Goal: Task Accomplishment & Management: Use online tool/utility

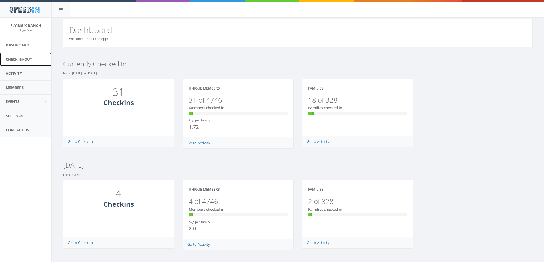
click at [12, 58] on link "Check In/Out" at bounding box center [25, 60] width 51 height 14
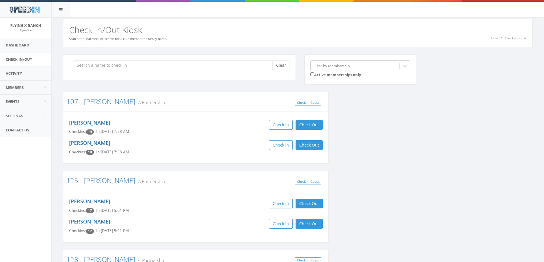
click at [121, 67] on input "search" at bounding box center [174, 65] width 203 height 10
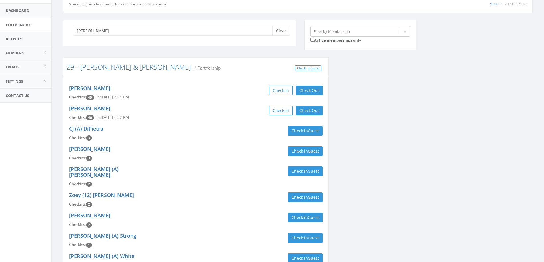
scroll to position [7, 0]
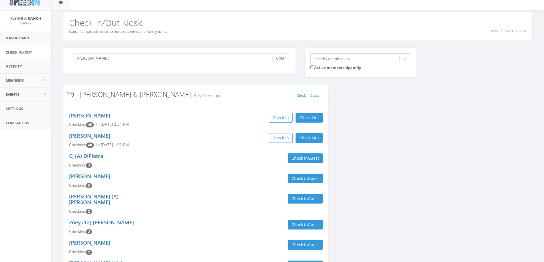
type input "benshoof"
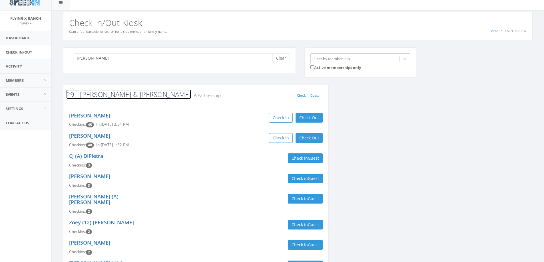
click at [114, 94] on link "29 - [PERSON_NAME] & [PERSON_NAME]" at bounding box center [128, 94] width 125 height 9
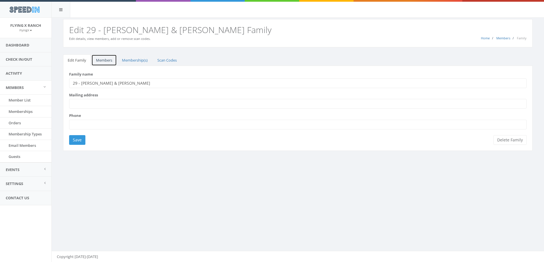
click at [102, 59] on link "Members" at bounding box center [103, 61] width 25 height 12
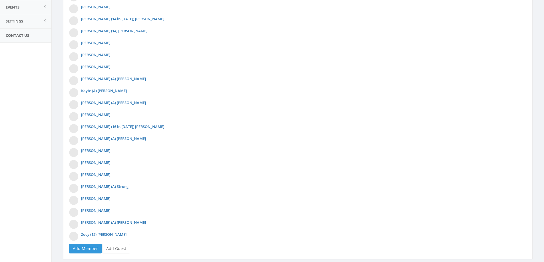
scroll to position [179, 0]
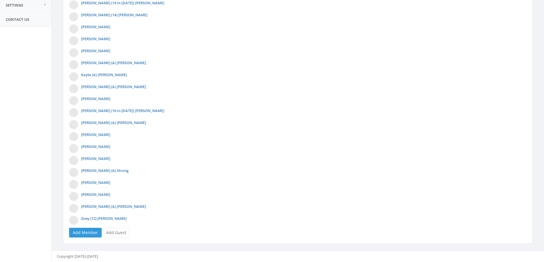
click at [116, 239] on div "Family Members [PERSON_NAME] (A) [PERSON_NAME] (A) [PERSON_NAME] (A) [PERSON_NA…" at bounding box center [297, 65] width 469 height 356
click at [118, 231] on link "Add Guest" at bounding box center [115, 233] width 27 height 10
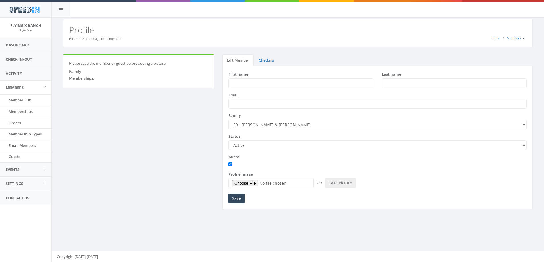
click at [255, 79] on div "First name" at bounding box center [300, 80] width 153 height 17
click at [255, 84] on input "First name" at bounding box center [300, 83] width 145 height 10
type input "Judi"
click at [228, 194] on input "Save" at bounding box center [236, 199] width 16 height 10
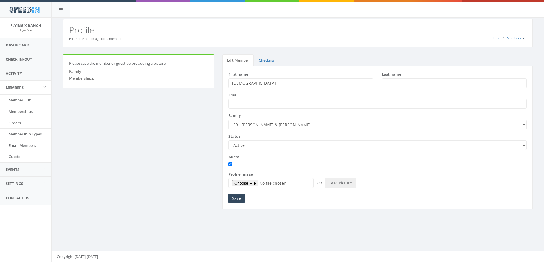
click at [228, 194] on input "Save" at bounding box center [236, 199] width 16 height 10
type input "Orluck"
click at [238, 200] on input "Save" at bounding box center [236, 199] width 16 height 10
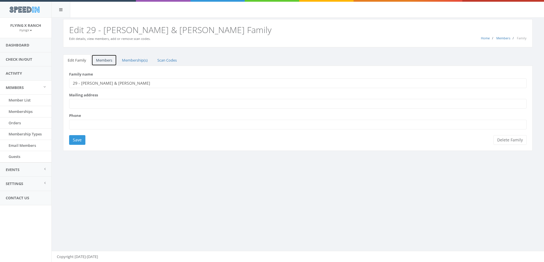
click at [111, 60] on link "Members" at bounding box center [103, 61] width 25 height 12
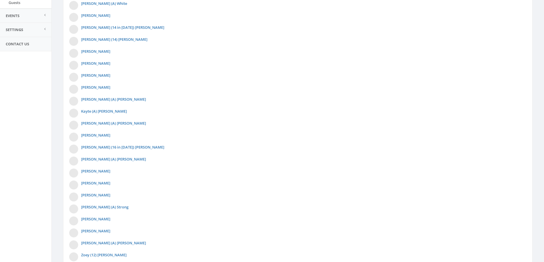
scroll to position [191, 0]
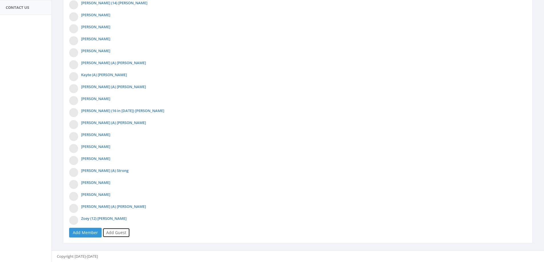
click at [118, 234] on link "Add Guest" at bounding box center [115, 233] width 27 height 10
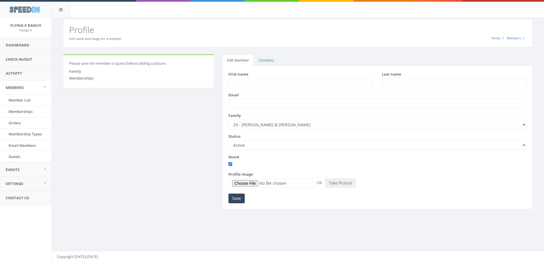
click at [262, 82] on input "First name" at bounding box center [300, 83] width 145 height 10
type input "Roger"
type input "Orluck"
click at [231, 195] on input "Save" at bounding box center [236, 199] width 16 height 10
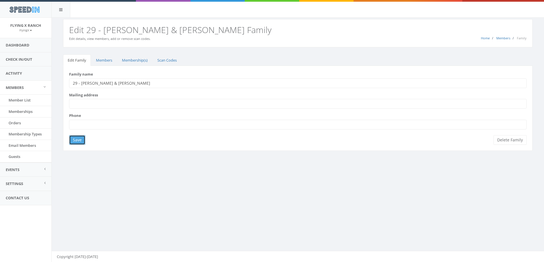
click at [79, 140] on input "Save" at bounding box center [77, 140] width 16 height 10
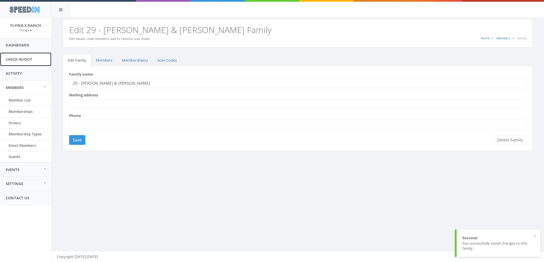
click at [16, 64] on link "Check In/Out" at bounding box center [25, 60] width 51 height 14
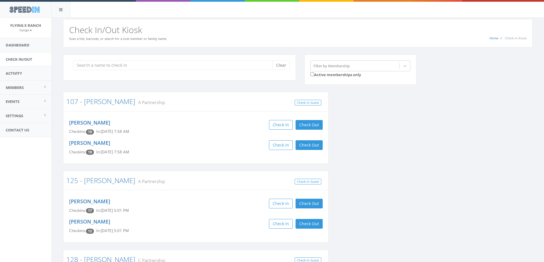
click at [128, 66] on input "search" at bounding box center [174, 65] width 203 height 10
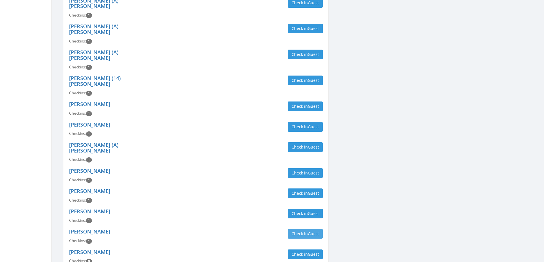
scroll to position [476, 0]
click at [298, 249] on button "Check in Guest" at bounding box center [305, 254] width 35 height 10
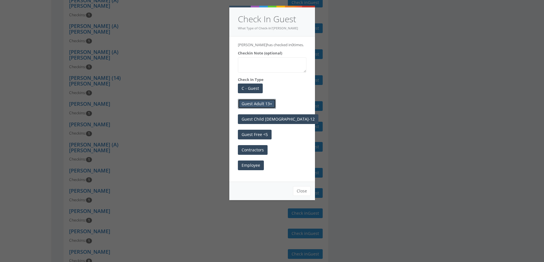
click at [246, 105] on button "Guest Adult 13+" at bounding box center [257, 104] width 38 height 10
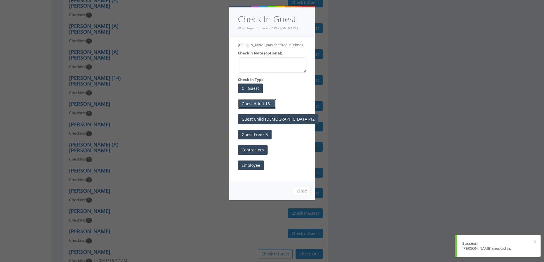
click at [251, 105] on button "Guest Adult 13+" at bounding box center [257, 104] width 38 height 10
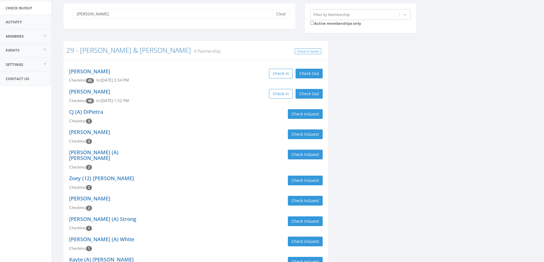
scroll to position [0, 0]
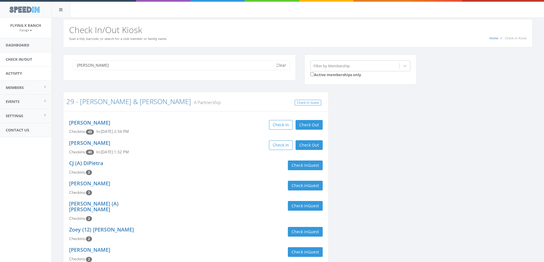
drag, startPoint x: 104, startPoint y: 67, endPoint x: 2, endPoint y: 67, distance: 102.2
click at [2, 67] on body "SpeedIn SpeedIn Flying X Ranch FlyingX My Profile Logout Dashboard Check In/Out…" at bounding box center [272, 131] width 544 height 262
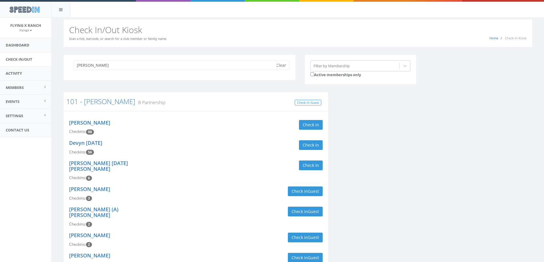
click at [108, 64] on input "snyder" at bounding box center [174, 65] width 203 height 10
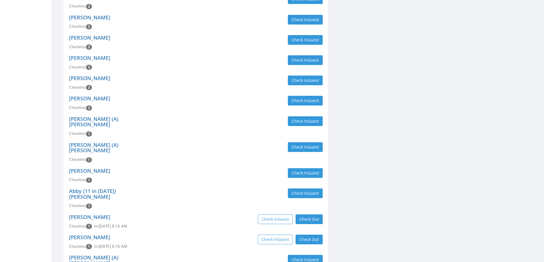
scroll to position [514, 0]
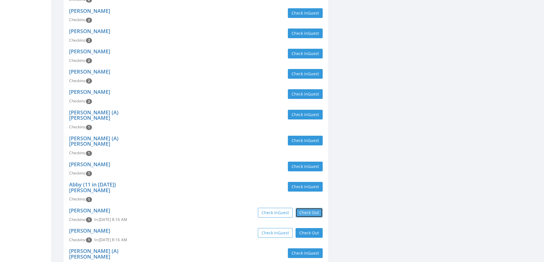
click at [308, 208] on button "Check Out" at bounding box center [308, 213] width 27 height 10
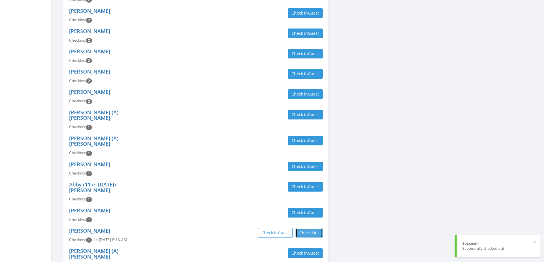
click at [306, 228] on button "Check Out" at bounding box center [308, 233] width 27 height 10
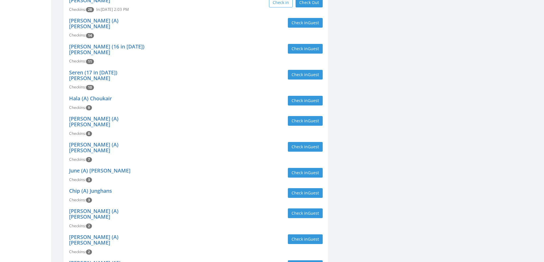
scroll to position [0, 0]
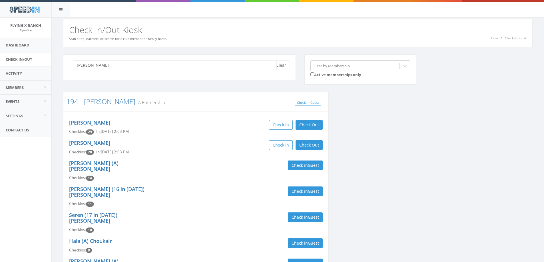
drag, startPoint x: 97, startPoint y: 68, endPoint x: 55, endPoint y: 66, distance: 42.8
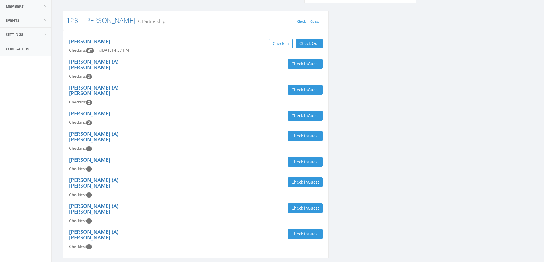
scroll to position [72, 0]
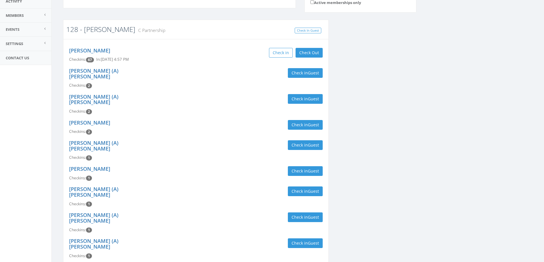
type input "sutherland"
click at [89, 29] on link "128 - [PERSON_NAME]" at bounding box center [100, 29] width 69 height 9
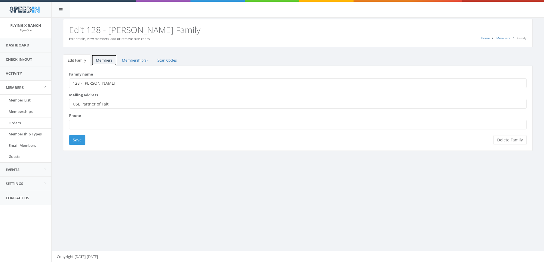
click at [112, 62] on link "Members" at bounding box center [103, 61] width 25 height 12
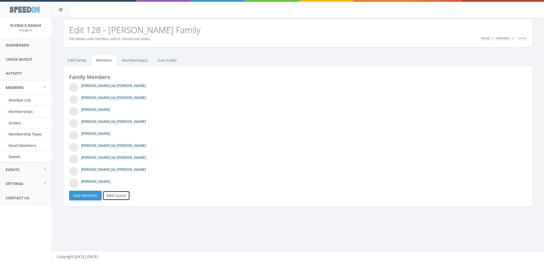
click at [118, 197] on link "Add Guest" at bounding box center [115, 196] width 27 height 10
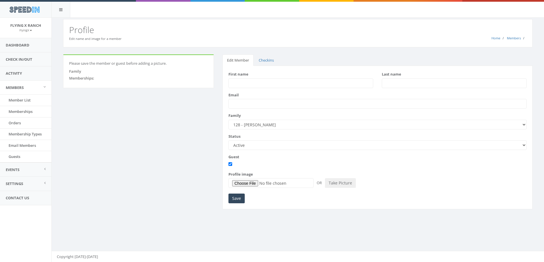
click at [253, 84] on input "First name" at bounding box center [300, 83] width 145 height 10
type input "Tim"
type input "Gonzalez"
click at [234, 198] on input "Save" at bounding box center [236, 199] width 16 height 10
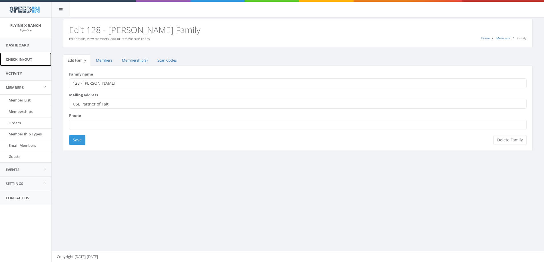
click at [25, 57] on link "Check In/Out" at bounding box center [25, 60] width 51 height 14
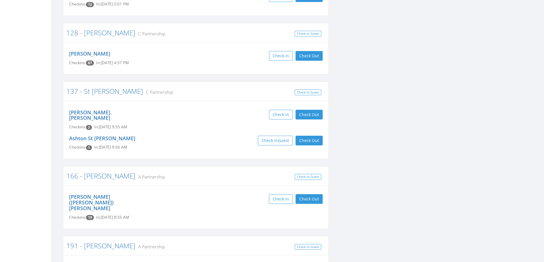
scroll to position [228, 0]
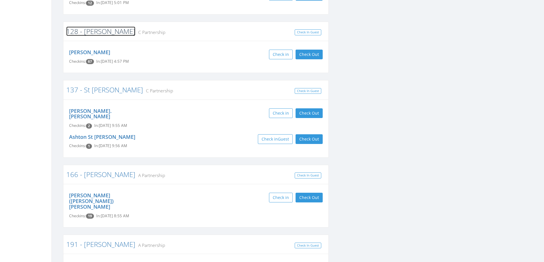
click at [90, 32] on link "128 - [PERSON_NAME]" at bounding box center [100, 31] width 69 height 9
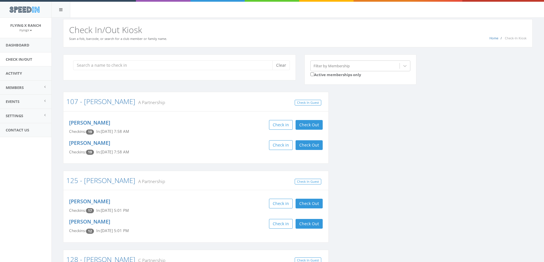
click at [102, 66] on input "search" at bounding box center [174, 65] width 203 height 10
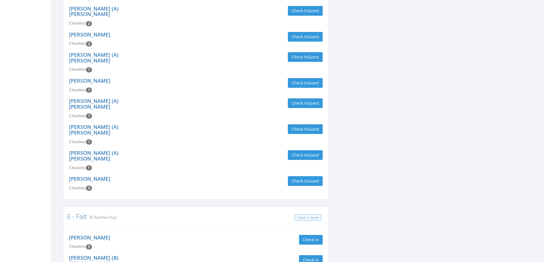
scroll to position [171, 0]
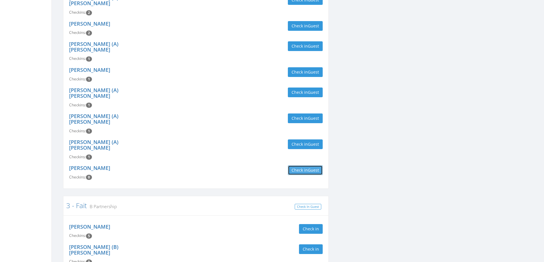
click at [298, 166] on button "Check in Guest" at bounding box center [305, 171] width 35 height 10
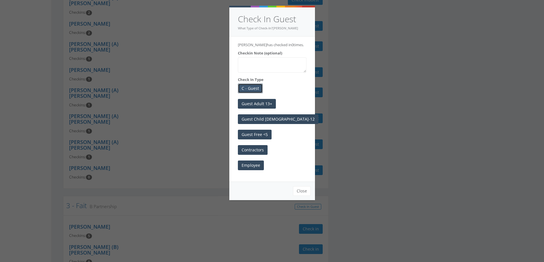
click at [248, 86] on button "C - Guest" at bounding box center [250, 89] width 25 height 10
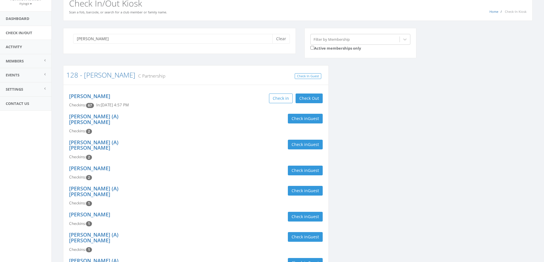
scroll to position [0, 0]
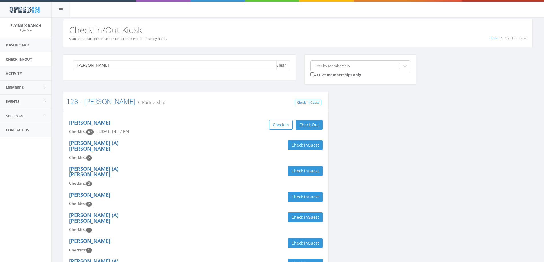
drag, startPoint x: 112, startPoint y: 63, endPoint x: 0, endPoint y: 65, distance: 112.2
click at [0, 68] on body "SpeedIn SpeedIn Flying X Ranch FlyingX My Profile Logout Dashboard Check In/Out…" at bounding box center [272, 131] width 544 height 262
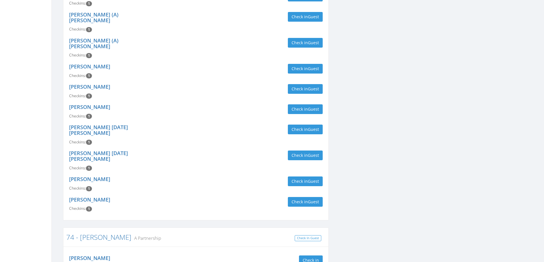
scroll to position [2597, 0]
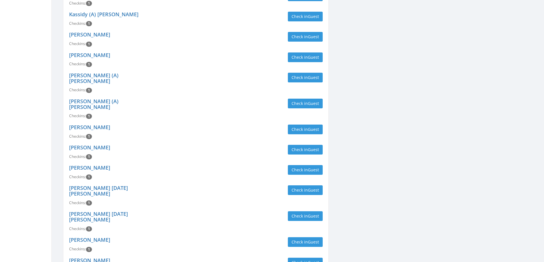
type input "Van"
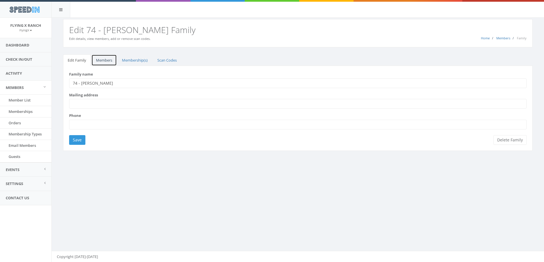
click at [105, 58] on link "Members" at bounding box center [103, 61] width 25 height 12
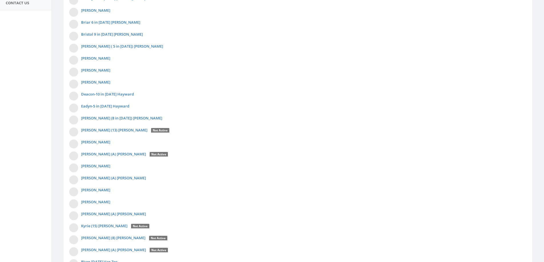
scroll to position [286, 0]
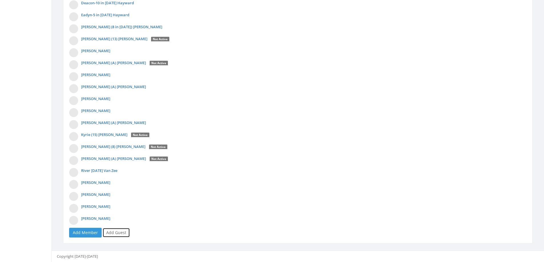
click at [118, 233] on link "Add Guest" at bounding box center [115, 233] width 27 height 10
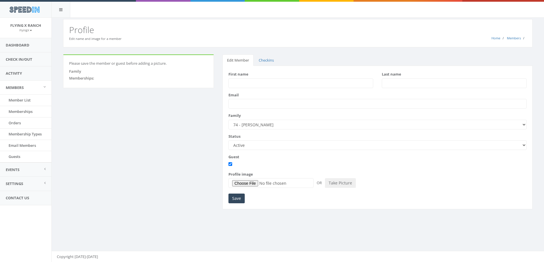
click at [249, 83] on input "First name" at bounding box center [300, 83] width 145 height 10
type input "Ben"
type input "[PERSON_NAME]"
click at [239, 199] on input "Save" at bounding box center [236, 199] width 16 height 10
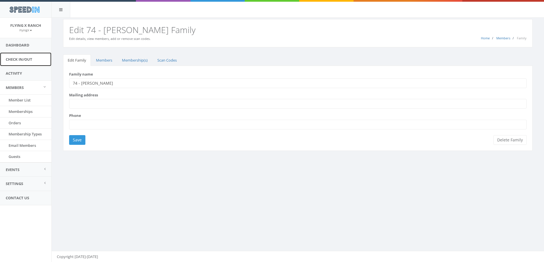
click at [18, 55] on link "Check In/Out" at bounding box center [25, 60] width 51 height 14
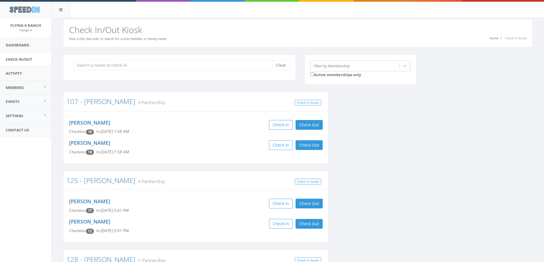
click at [116, 64] on input "search" at bounding box center [174, 65] width 203 height 10
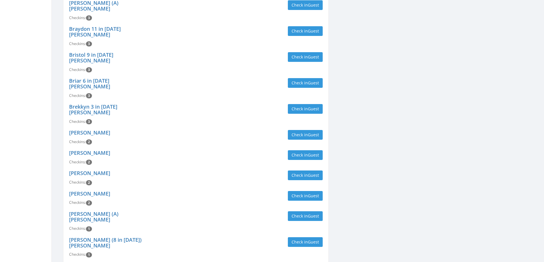
scroll to position [3224, 0]
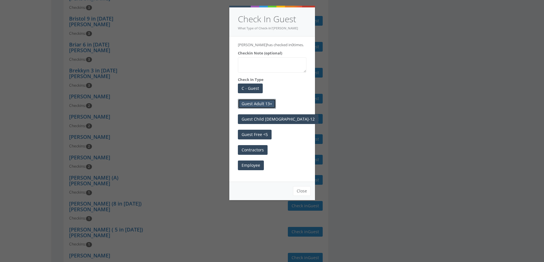
click at [246, 106] on button "Guest Adult 13+" at bounding box center [257, 104] width 38 height 10
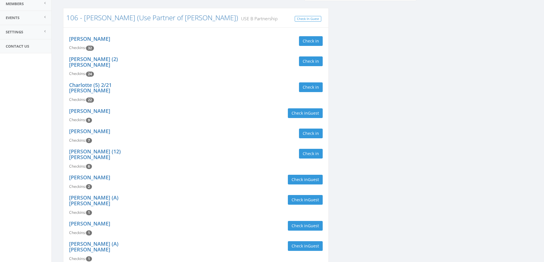
scroll to position [0, 0]
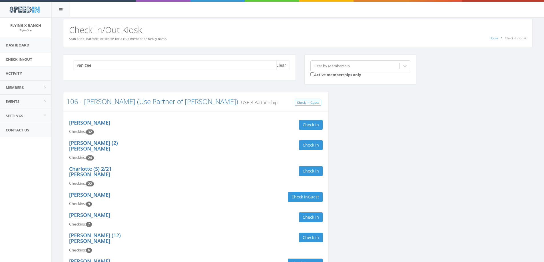
drag, startPoint x: 107, startPoint y: 65, endPoint x: 19, endPoint y: 65, distance: 87.9
click at [19, 65] on body "SpeedIn SpeedIn Flying X Ranch FlyingX My Profile Logout Dashboard Check In/Out…" at bounding box center [272, 131] width 544 height 262
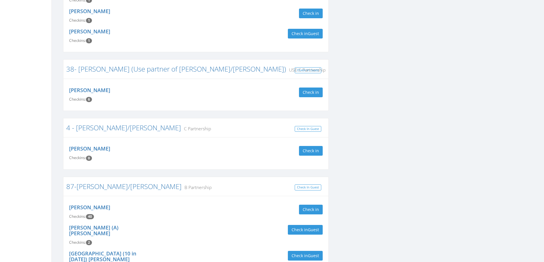
scroll to position [713, 0]
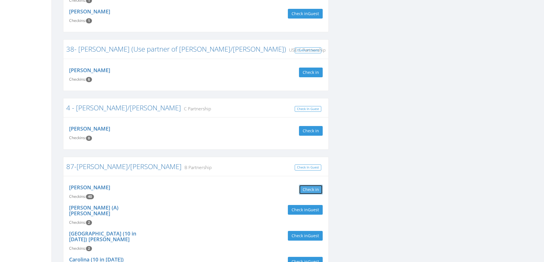
click at [312, 185] on button "Check in" at bounding box center [311, 190] width 24 height 10
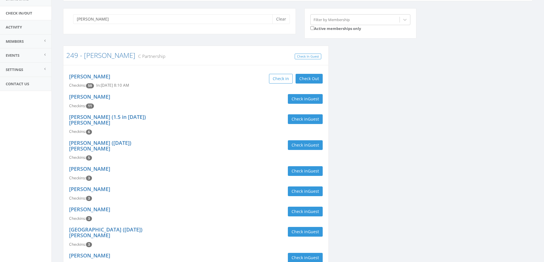
scroll to position [0, 0]
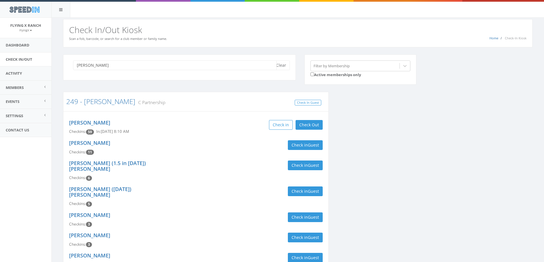
drag, startPoint x: 94, startPoint y: 67, endPoint x: 38, endPoint y: 64, distance: 56.9
click at [38, 64] on body "SpeedIn SpeedIn Flying X Ranch FlyingX My Profile Logout Dashboard Check In/Out…" at bounding box center [272, 131] width 544 height 262
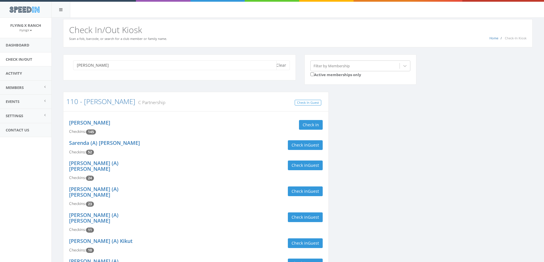
type input "[PERSON_NAME]"
